Goal: Task Accomplishment & Management: Use online tool/utility

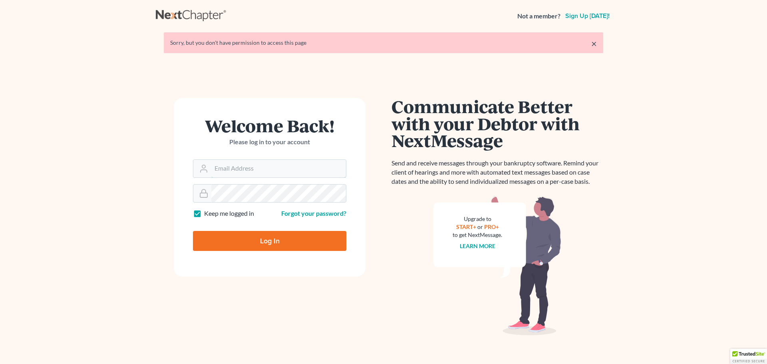
type input "[EMAIL_ADDRESS][DOMAIN_NAME]"
click at [293, 246] on input "Log In" at bounding box center [269, 241] width 153 height 20
type input "Thinking..."
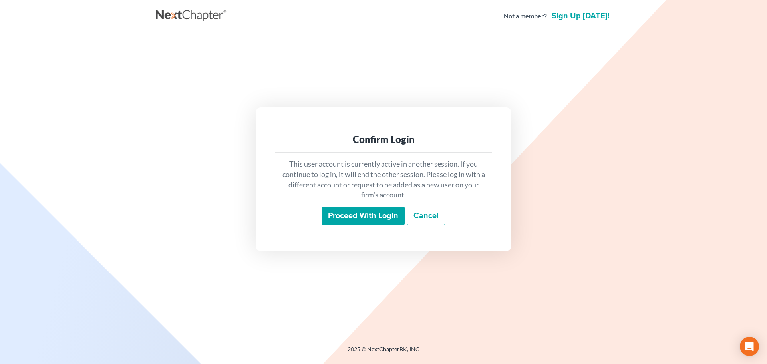
click at [362, 209] on input "Proceed with login" at bounding box center [362, 215] width 83 height 18
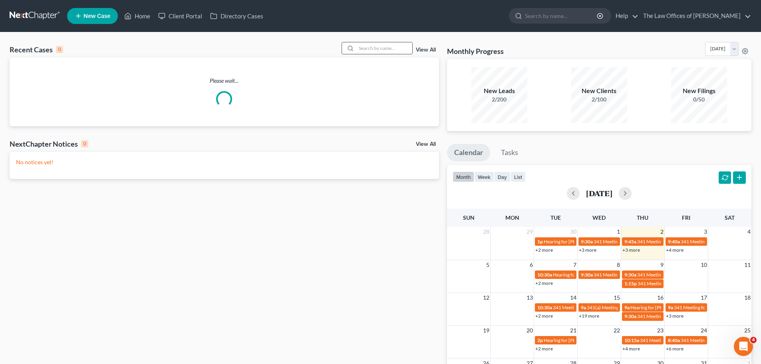
click at [375, 44] on input "search" at bounding box center [384, 48] width 56 height 12
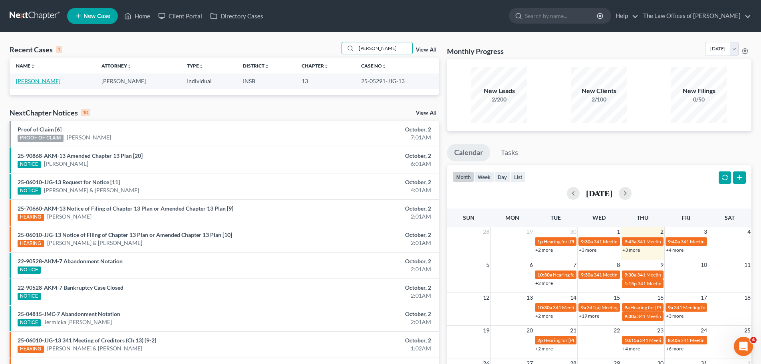
type input "[PERSON_NAME]"
click at [60, 82] on link "[PERSON_NAME]" at bounding box center [38, 80] width 44 height 7
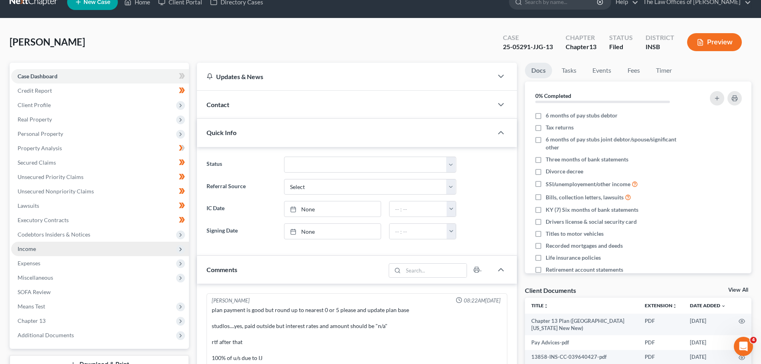
scroll to position [61, 0]
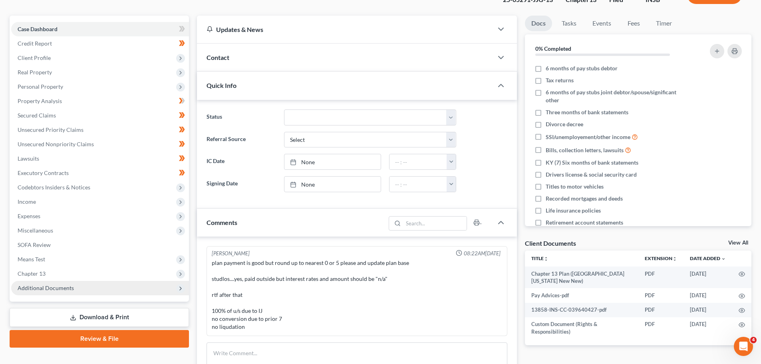
click at [57, 289] on span "Additional Documents" at bounding box center [46, 287] width 56 height 7
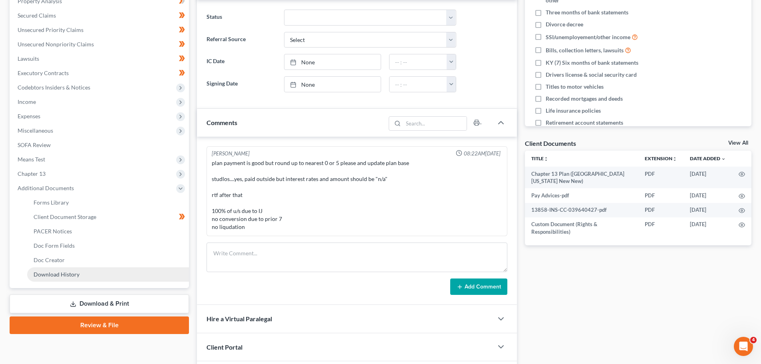
click at [57, 277] on link "Download History" at bounding box center [108, 274] width 162 height 14
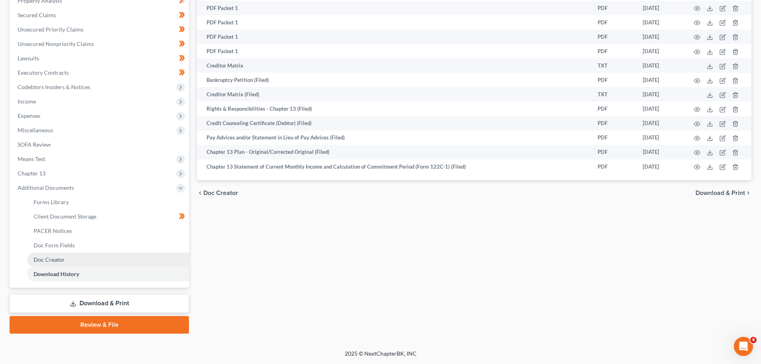
click at [50, 262] on span "Doc Creator" at bounding box center [49, 259] width 31 height 7
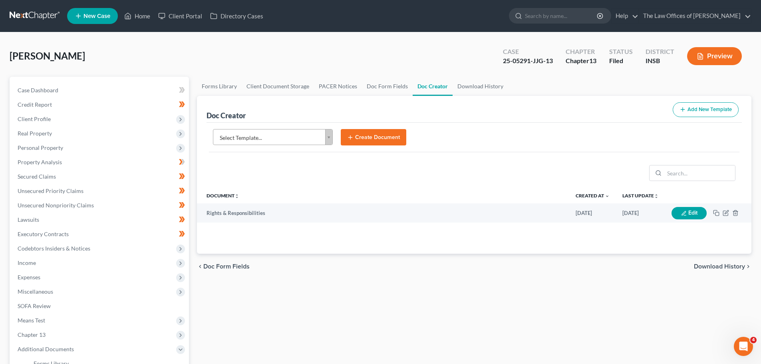
click at [313, 135] on body "Home New Case Client Portal Directory Cases The Law Offices of [PERSON_NAME] [E…" at bounding box center [380, 262] width 761 height 525
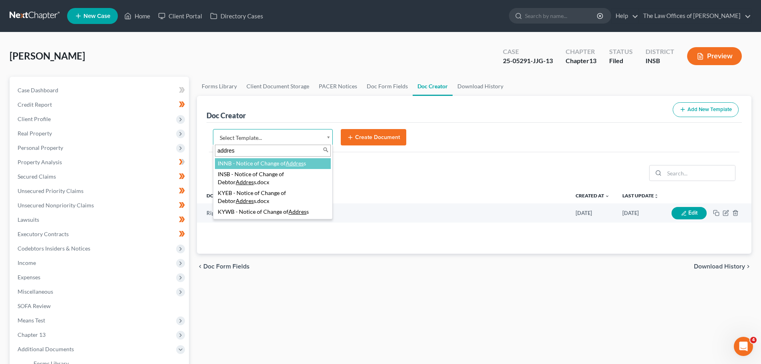
type input "address"
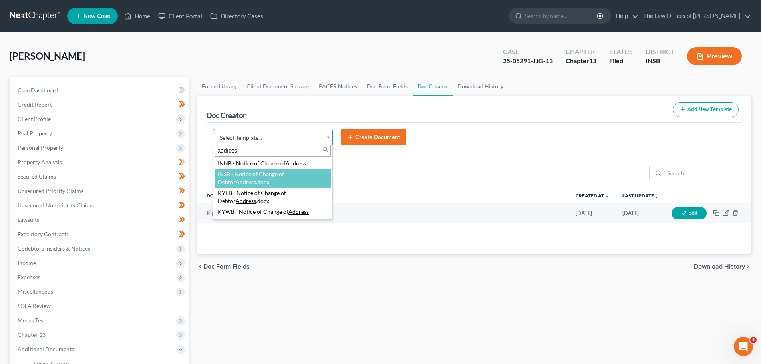
select select "115079"
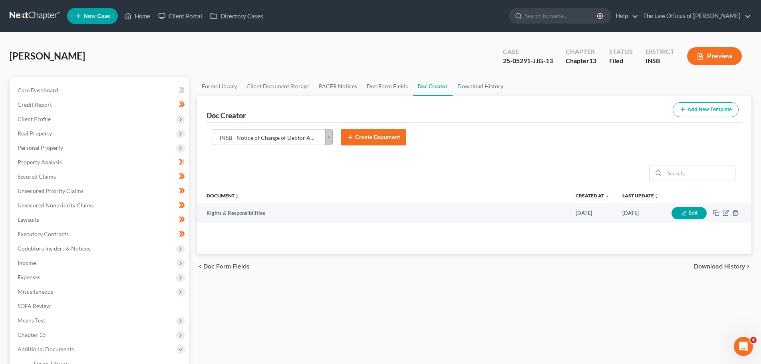
click at [378, 131] on button "Create Document" at bounding box center [373, 137] width 65 height 17
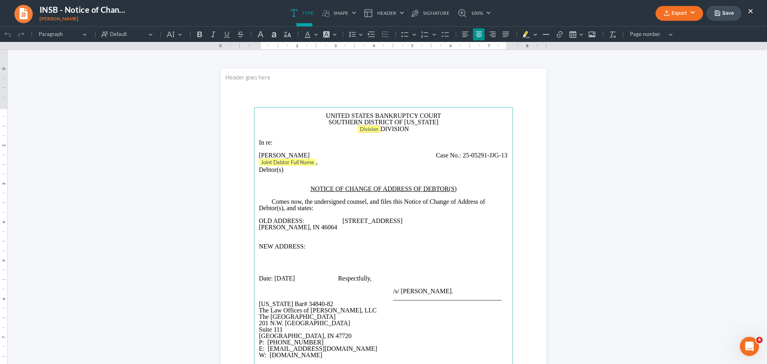
click at [370, 127] on span "Division" at bounding box center [369, 129] width 18 height 6
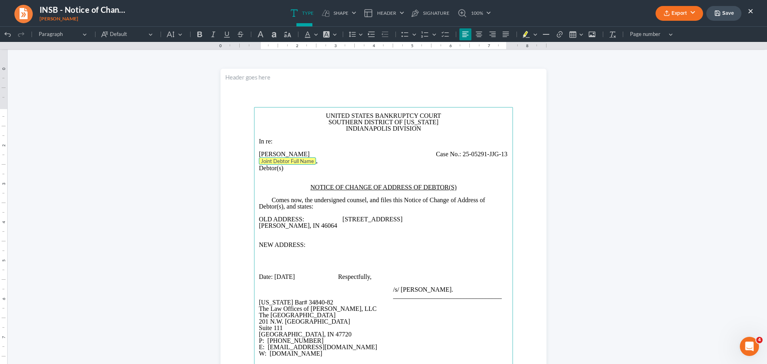
click at [302, 164] on tag "Joint Debtor Full Name" at bounding box center [287, 160] width 57 height 7
drag, startPoint x: 455, startPoint y: 155, endPoint x: 460, endPoint y: 156, distance: 4.7
click at [456, 155] on span "Case No.:" at bounding box center [448, 154] width 25 height 7
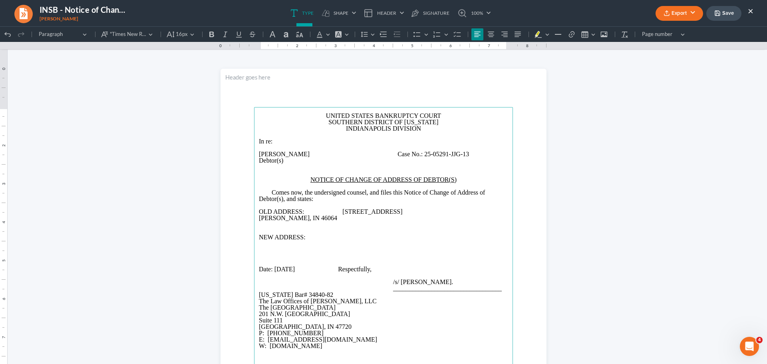
click at [331, 155] on span "Rich Text Editor, page-0-main" at bounding box center [344, 154] width 67 height 7
click at [259, 216] on p "OLD ADDRESS: [STREET_ADDRESS][PERSON_NAME]" at bounding box center [383, 214] width 249 height 13
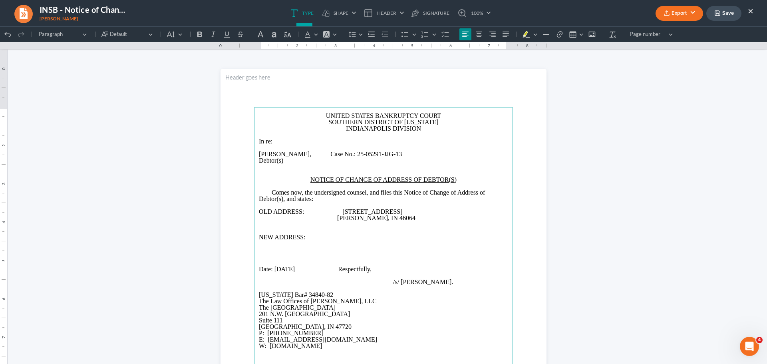
click at [322, 236] on p "NEW ADDRESS:" at bounding box center [383, 237] width 249 height 6
drag, startPoint x: 398, startPoint y: 211, endPoint x: 408, endPoint y: 219, distance: 12.2
click at [398, 211] on p "OLD ADDRESS: [STREET_ADDRESS][PERSON_NAME]" at bounding box center [383, 214] width 249 height 13
click at [367, 217] on p "OLD ADDRESS: [STREET_ADDRESS][PERSON_NAME]" at bounding box center [383, 214] width 249 height 13
click at [358, 217] on span "Rich Text Editor, page-0-main" at bounding box center [347, 218] width 21 height 6
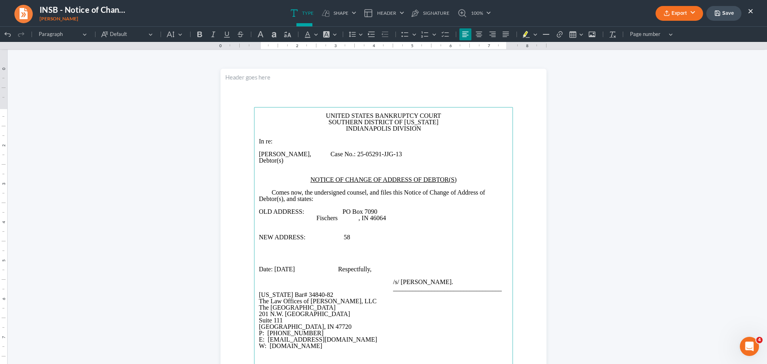
click at [364, 220] on p "OLD ADDRESS: [STREET_ADDRESS]" at bounding box center [383, 214] width 249 height 13
click at [366, 218] on p "OLD ADDRESS: [STREET_ADDRESS]" at bounding box center [383, 214] width 249 height 13
click at [317, 216] on p "OLD ADDRESS: [STREET_ADDRESS]" at bounding box center [383, 214] width 249 height 13
click at [354, 234] on p "NEW ADDRESS: 58" at bounding box center [383, 237] width 249 height 6
click at [359, 236] on p "NEW ADDRESS: 58" at bounding box center [383, 237] width 249 height 6
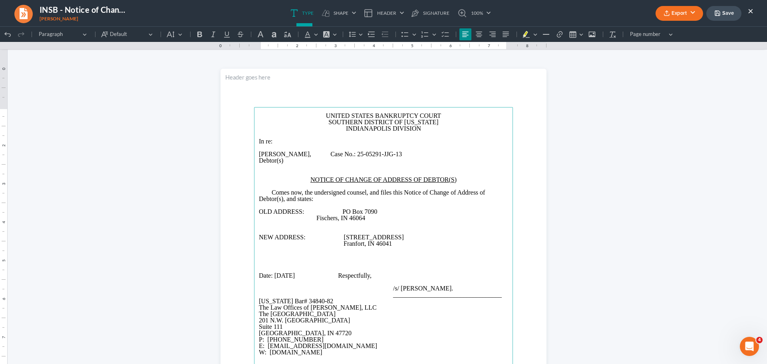
click at [355, 246] on p "⁠⁠⁠⁠⁠⁠⁠ Franfort, IN 46041" at bounding box center [383, 243] width 249 height 6
click at [353, 244] on p "⁠⁠⁠⁠⁠⁠⁠ Franfort, IN 46041" at bounding box center [383, 243] width 249 height 6
drag, startPoint x: 350, startPoint y: 221, endPoint x: 361, endPoint y: 230, distance: 14.7
click at [350, 221] on p "OLD ADDRESS: [STREET_ADDRESS]" at bounding box center [383, 214] width 249 height 13
click at [371, 274] on span "Respectfully," at bounding box center [355, 275] width 34 height 7
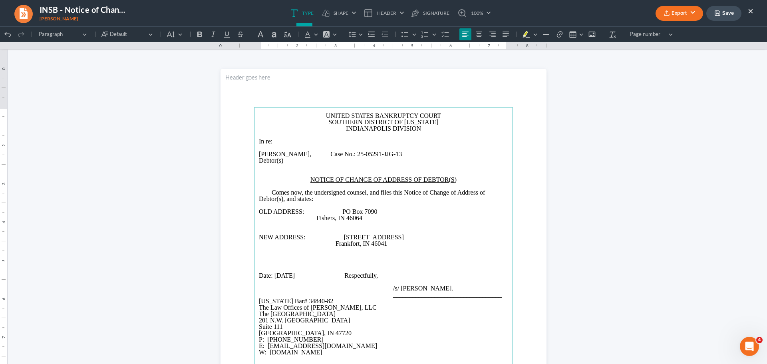
click at [717, 16] on icon "button" at bounding box center [717, 13] width 5 height 5
click at [683, 14] on button "Export" at bounding box center [679, 13] width 48 height 15
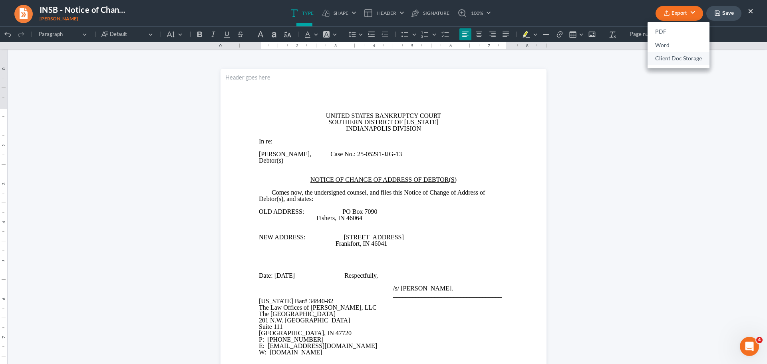
click at [671, 56] on link "Client Doc Storage" at bounding box center [678, 59] width 62 height 14
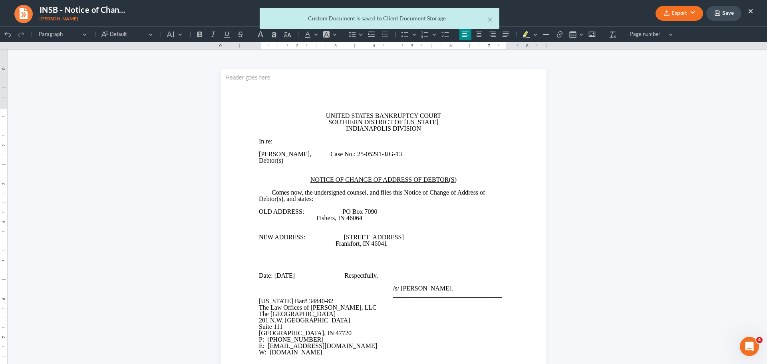
click at [681, 17] on div "× Custom Document is saved to Client Document Storage" at bounding box center [379, 20] width 767 height 25
click at [492, 20] on button "×" at bounding box center [490, 19] width 6 height 10
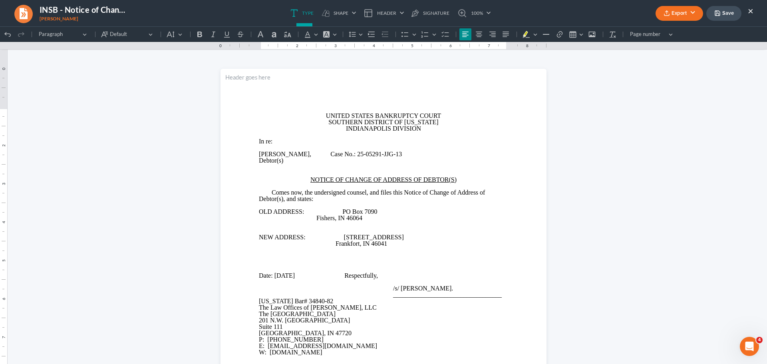
click at [687, 14] on button "Export" at bounding box center [679, 13] width 48 height 15
click at [668, 35] on link "PDF" at bounding box center [678, 32] width 62 height 14
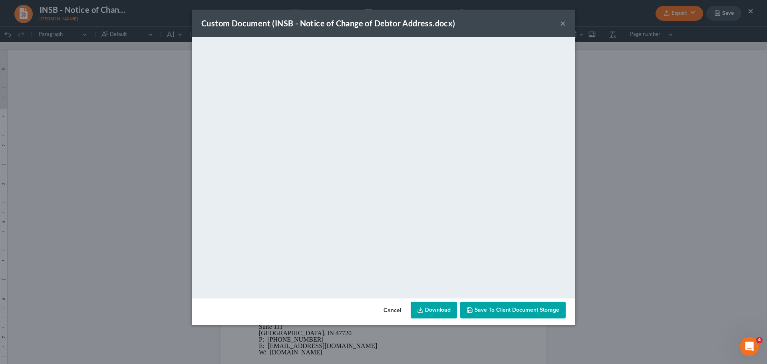
click at [440, 308] on link "Download" at bounding box center [433, 309] width 46 height 17
